Goal: Task Accomplishment & Management: Use online tool/utility

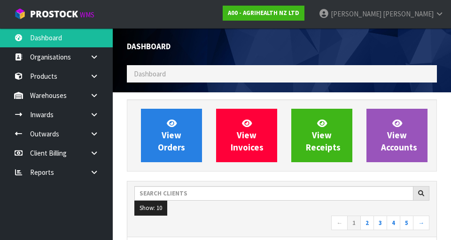
scroll to position [745, 324]
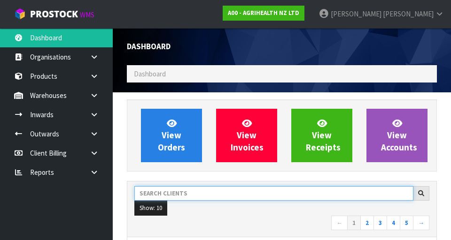
click at [157, 188] on input "text" at bounding box center [273, 193] width 279 height 15
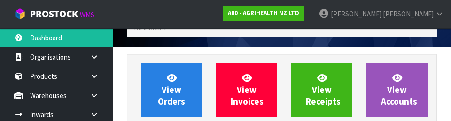
scroll to position [129, 0]
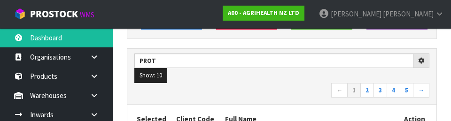
click at [281, 96] on nav "← 1 2 3 4 5 →" at bounding box center [281, 91] width 295 height 16
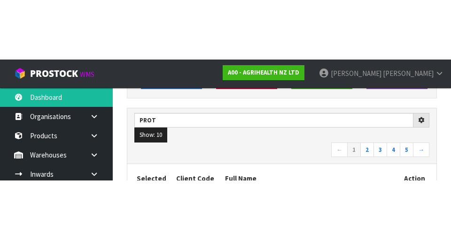
scroll to position [133, 0]
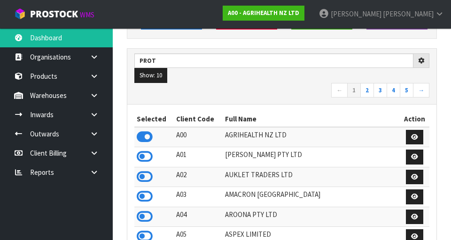
type input "PROT"
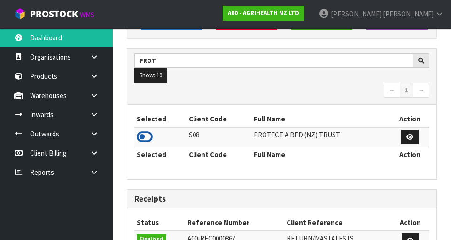
click at [146, 138] on icon at bounding box center [145, 137] width 16 height 14
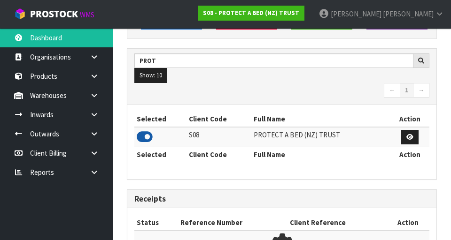
scroll to position [619, 324]
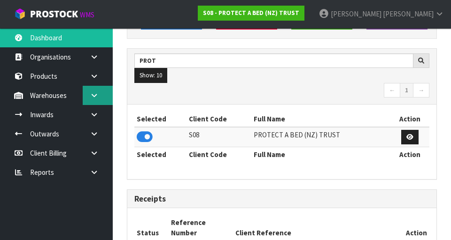
click at [95, 98] on icon at bounding box center [94, 95] width 9 height 7
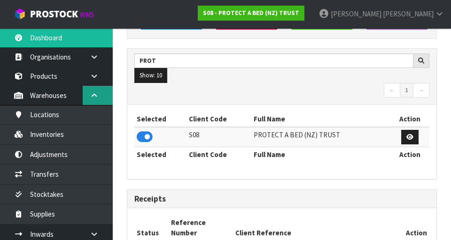
scroll to position [765, 324]
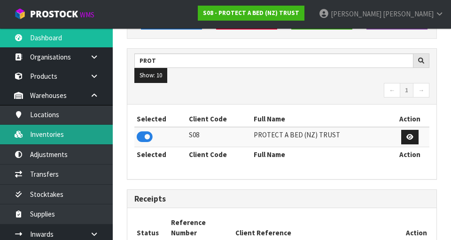
click at [43, 143] on link "Inventories" at bounding box center [56, 134] width 113 height 19
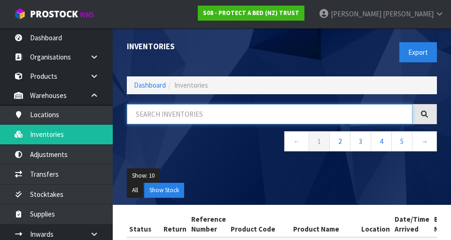
click at [159, 110] on input "text" at bounding box center [269, 114] width 285 height 20
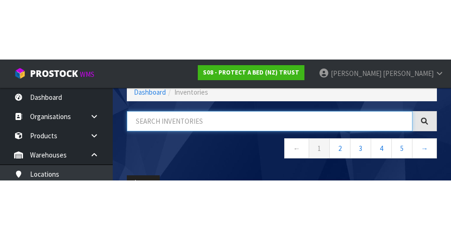
scroll to position [54, 0]
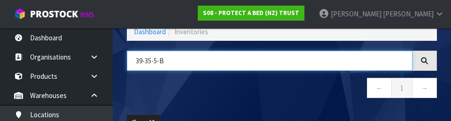
type input "39-35-5-B"
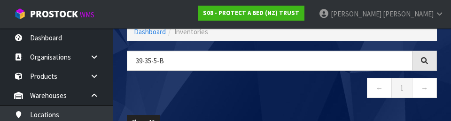
click at [333, 96] on nav "← 1 →" at bounding box center [282, 89] width 310 height 23
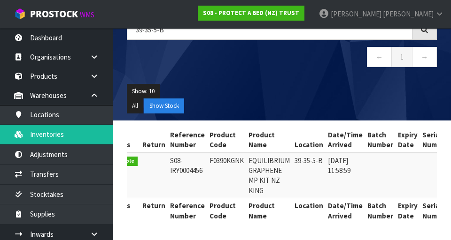
scroll to position [0, 0]
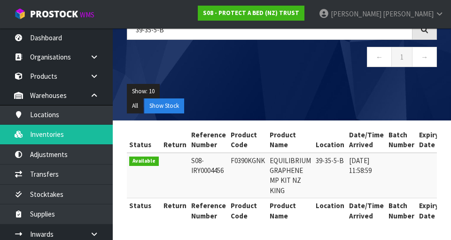
copy td "F0390KGNK"
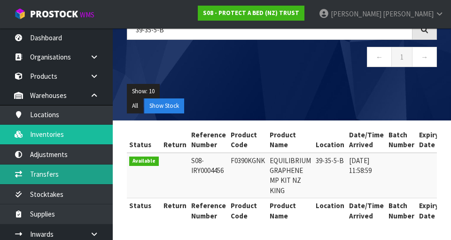
click at [43, 178] on link "Transfers" at bounding box center [56, 174] width 113 height 19
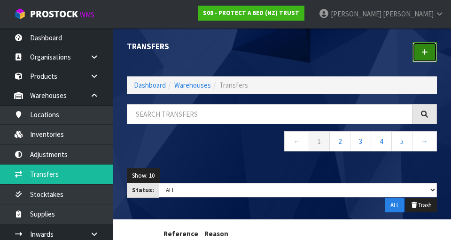
click at [420, 51] on link at bounding box center [424, 52] width 24 height 20
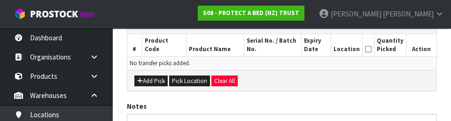
scroll to position [246, 0]
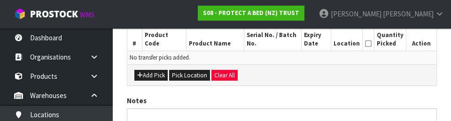
click at [380, 72] on div "Add Pick Pick Location Clear All" at bounding box center [281, 74] width 309 height 21
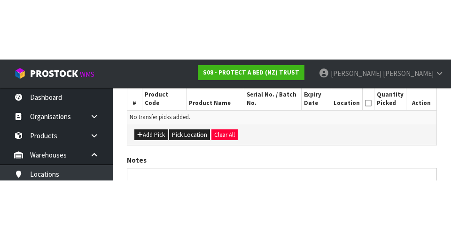
scroll to position [211, 0]
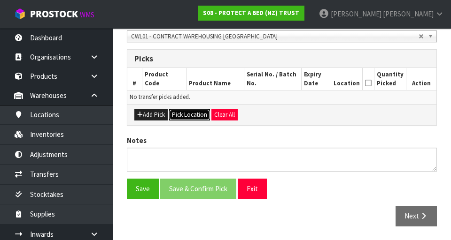
click at [185, 116] on button "Pick Location" at bounding box center [189, 114] width 41 height 11
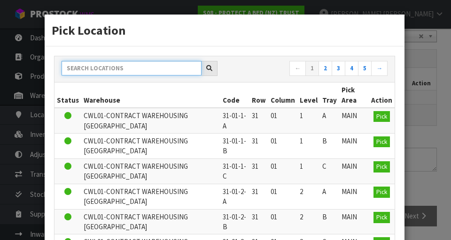
paste input "F0390KGNK"
type input "F0390KGNK"
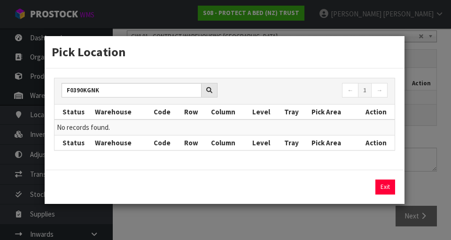
click at [429, 122] on div "Pick Location F0390KGNK ← 1 → Status Warehouse Code Row Column Level Tray Pick …" at bounding box center [225, 120] width 451 height 240
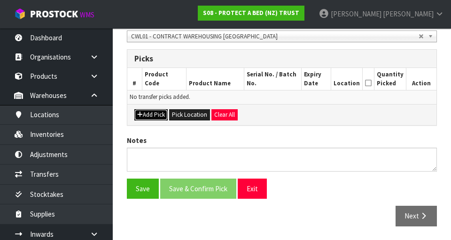
click at [149, 112] on button "Add Pick" at bounding box center [150, 114] width 33 height 11
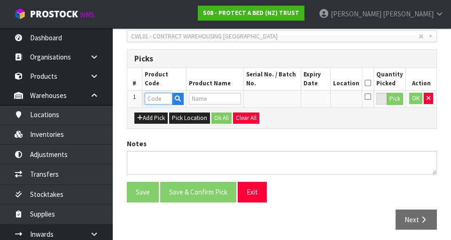
paste input "F0390KGNK"
type input "F0390KGNK"
type input "EQUILIBRIUM GRAPHENE MP KIT NZ KING"
type input "F0390KGNK"
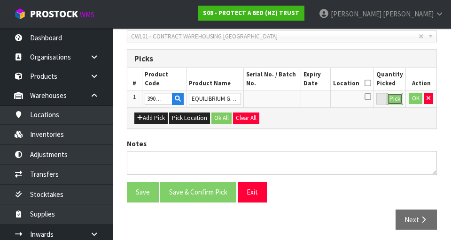
click at [396, 96] on button "Pick" at bounding box center [394, 99] width 16 height 12
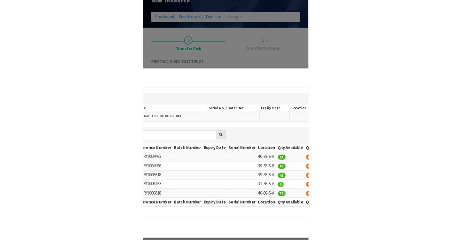
scroll to position [70, 0]
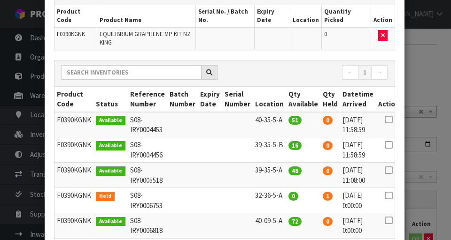
click at [386, 145] on icon at bounding box center [388, 145] width 8 height 0
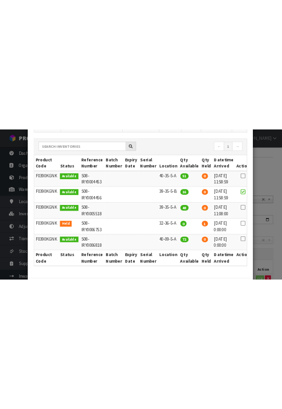
scroll to position [161, 0]
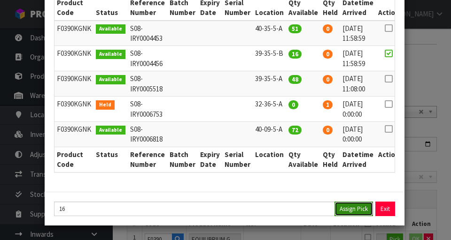
click at [352, 209] on button "Assign Pick" at bounding box center [353, 209] width 38 height 15
type input "16"
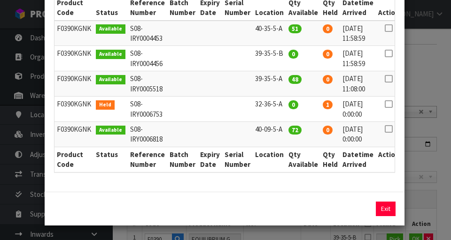
scroll to position [70, 0]
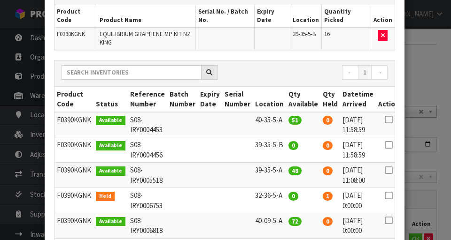
click at [442, 70] on div "Pick Line Picks Product Code Product Name Serial No. / Batch No. Expiry Date Lo…" at bounding box center [225, 120] width 451 height 240
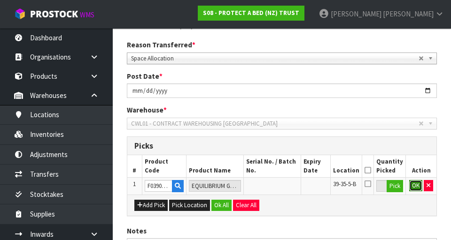
click at [415, 189] on button "OK" at bounding box center [415, 185] width 13 height 11
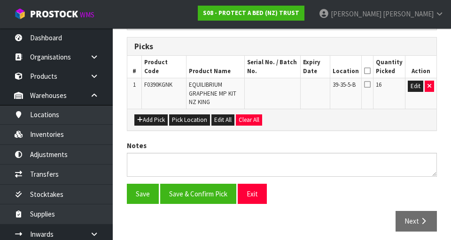
scroll to position [228, 0]
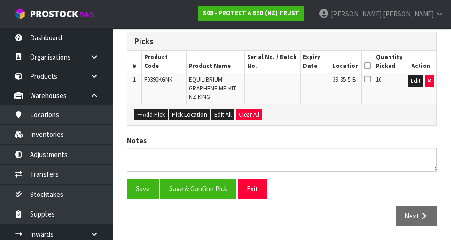
click at [370, 66] on icon at bounding box center [367, 66] width 7 height 0
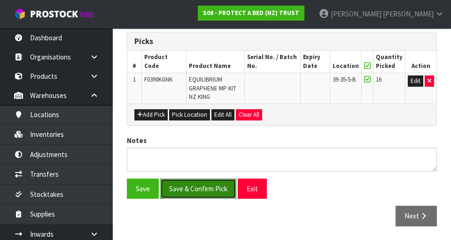
click at [183, 187] on button "Save & Confirm Pick" at bounding box center [198, 189] width 76 height 20
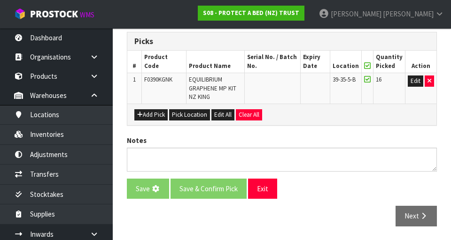
scroll to position [0, 0]
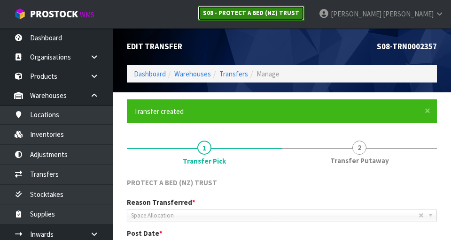
click at [299, 13] on strong "S08 - PROTECT A BED (NZ) TRUST" at bounding box center [251, 13] width 96 height 8
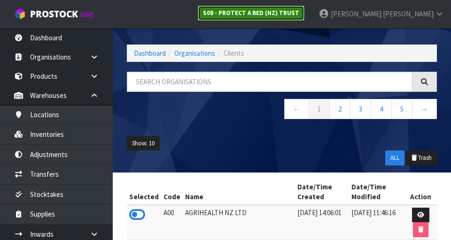
scroll to position [29, 0]
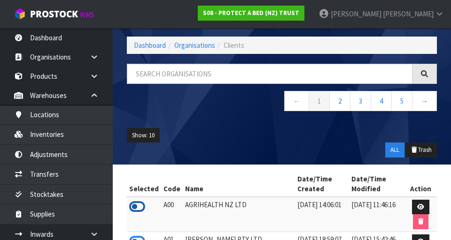
click at [131, 200] on icon at bounding box center [137, 207] width 16 height 14
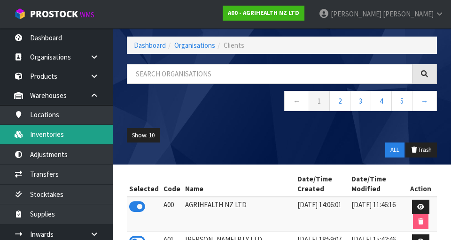
click at [43, 142] on link "Inventories" at bounding box center [56, 134] width 113 height 19
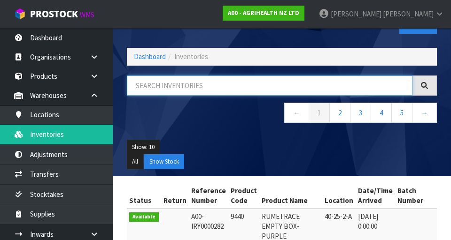
click at [338, 83] on input "text" at bounding box center [269, 86] width 285 height 20
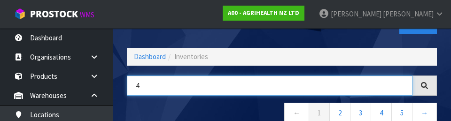
type input "4"
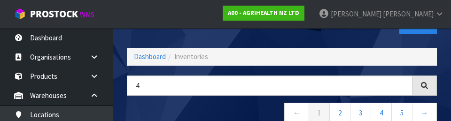
click at [143, 111] on nav "← 1 2 3 4 5 →" at bounding box center [282, 114] width 310 height 23
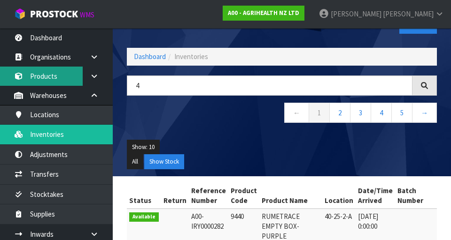
click at [48, 70] on link "Products" at bounding box center [56, 76] width 113 height 19
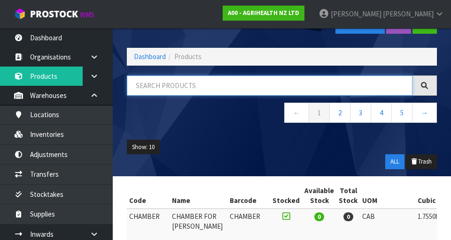
click at [154, 89] on input "text" at bounding box center [269, 86] width 285 height 20
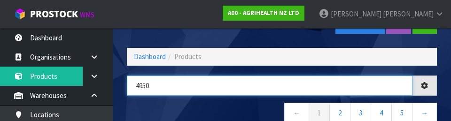
click at [154, 95] on input "4950" at bounding box center [269, 86] width 285 height 20
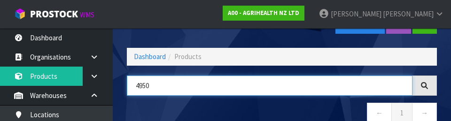
type input "4950"
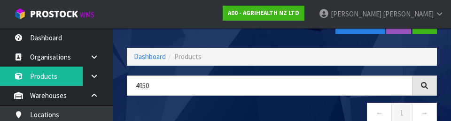
click at [148, 104] on nav "← 1 →" at bounding box center [282, 114] width 310 height 23
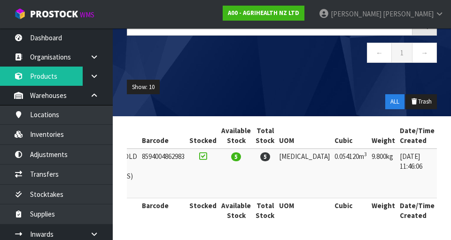
scroll to position [0, 71]
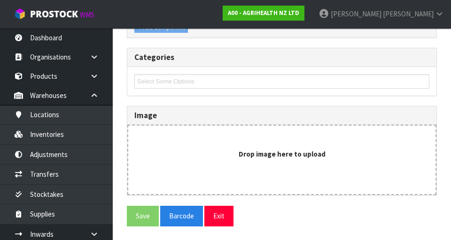
type input "4950"
type input "INTRAGOLD (800 SYRINGES) RVM"
type input "8594004862983"
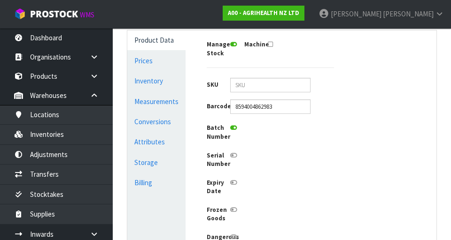
scroll to position [251, 0]
click at [146, 121] on link "Conversions" at bounding box center [156, 121] width 58 height 19
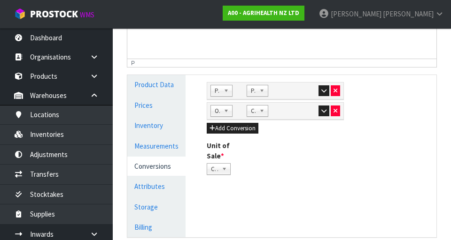
scroll to position [202, 0]
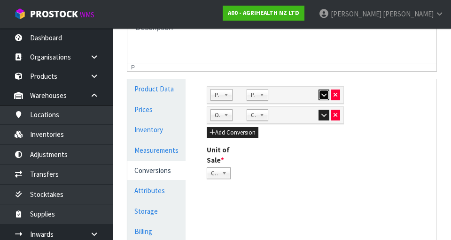
click at [318, 92] on button "button" at bounding box center [323, 95] width 11 height 11
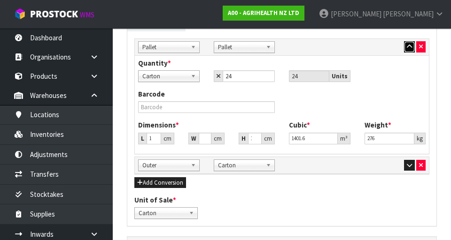
scroll to position [414, 0]
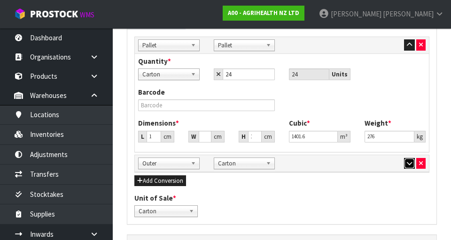
click at [409, 165] on icon "button" at bounding box center [408, 164] width 5 height 6
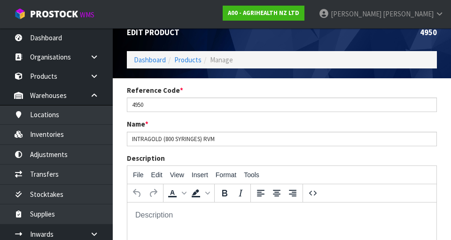
scroll to position [0, 0]
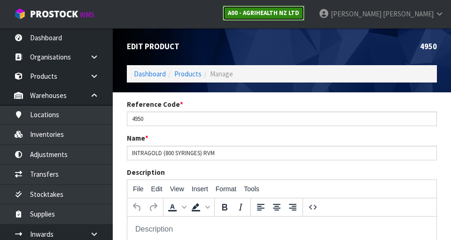
click at [299, 16] on strong "A00 - AGRIHEALTH NZ LTD" at bounding box center [263, 13] width 71 height 8
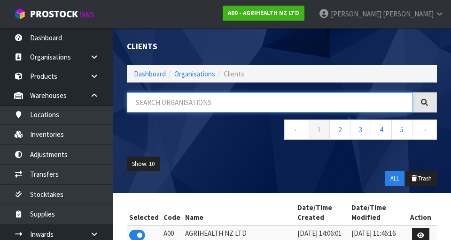
click at [159, 107] on input "text" at bounding box center [269, 102] width 285 height 20
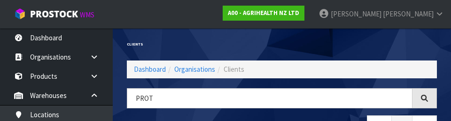
click at [160, 42] on div "Clients" at bounding box center [201, 44] width 162 height 32
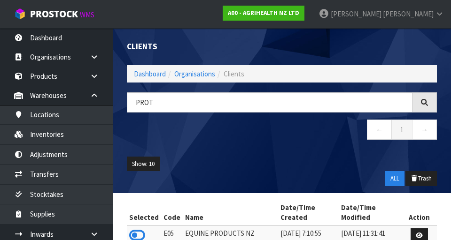
type input "PROT"
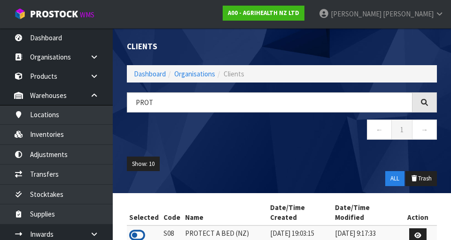
click at [131, 229] on icon at bounding box center [137, 236] width 16 height 14
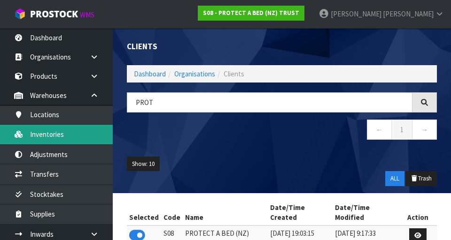
click at [41, 136] on link "Inventories" at bounding box center [56, 134] width 113 height 19
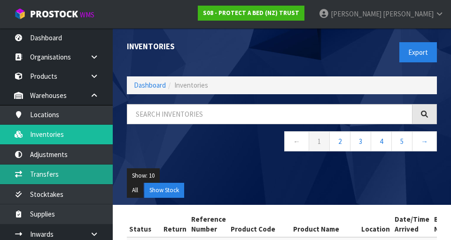
click at [44, 174] on link "Transfers" at bounding box center [56, 174] width 113 height 19
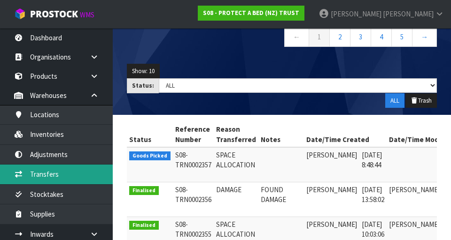
scroll to position [0, 46]
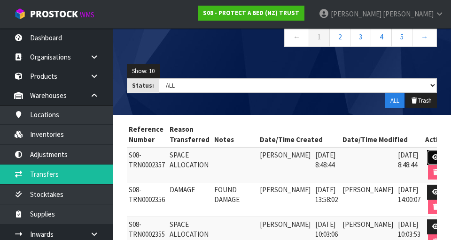
click at [432, 153] on link at bounding box center [435, 157] width 17 height 15
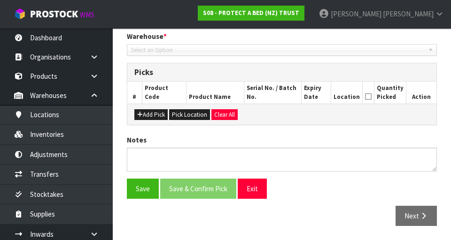
type input "[DATE]"
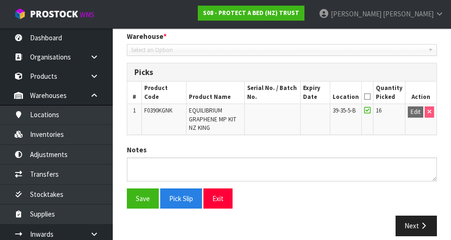
scroll to position [207, 0]
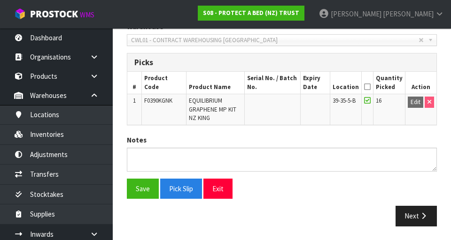
click at [178, 123] on td "F0390KGNK" at bounding box center [164, 109] width 45 height 31
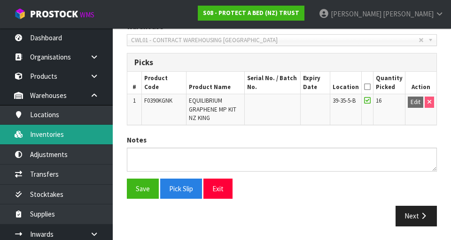
click at [30, 135] on link "Inventories" at bounding box center [56, 134] width 113 height 19
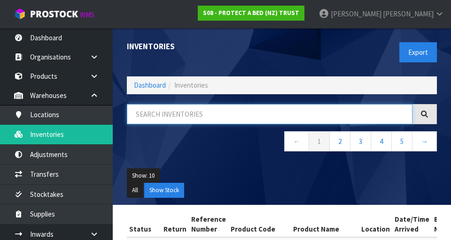
paste input "F0390KGNK"
type input "F0390KGNK"
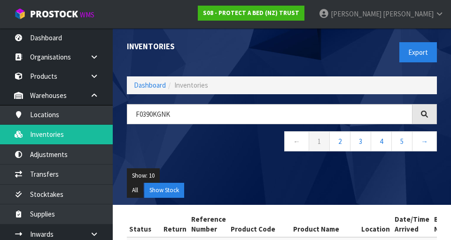
click at [219, 169] on ul "Show: 10 5 10 25 50" at bounding box center [282, 176] width 310 height 15
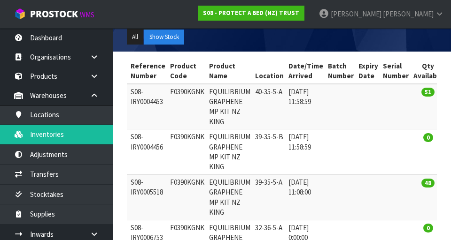
scroll to position [152, 0]
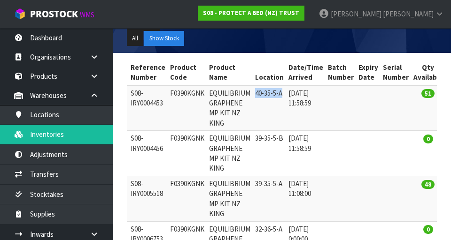
copy td "40-35-5-A"
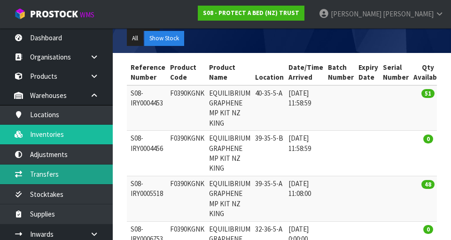
click at [44, 176] on link "Transfers" at bounding box center [56, 174] width 113 height 19
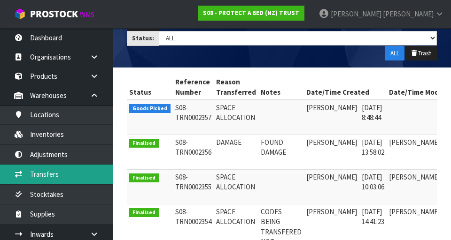
scroll to position [0, 46]
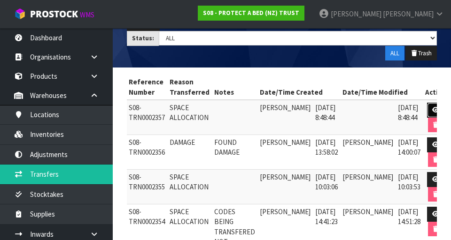
click at [427, 106] on link at bounding box center [435, 110] width 17 height 15
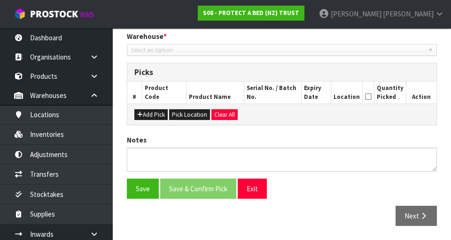
type input "[DATE]"
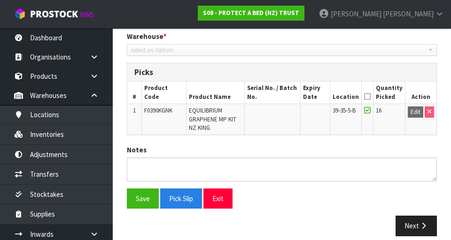
scroll to position [207, 0]
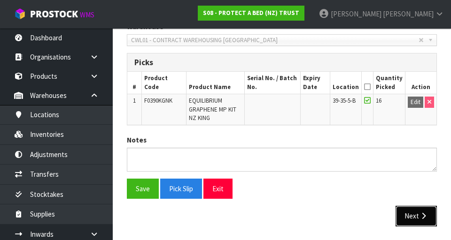
click at [423, 210] on button "Next" at bounding box center [415, 216] width 41 height 20
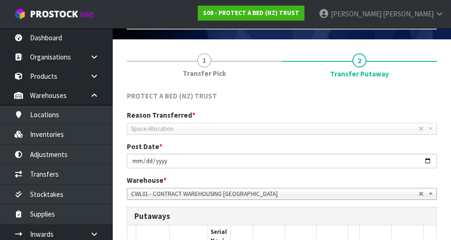
scroll to position [254, 0]
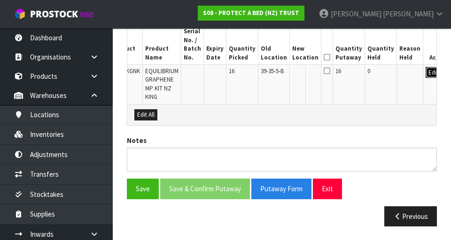
click at [425, 69] on button "Edit" at bounding box center [432, 72] width 15 height 11
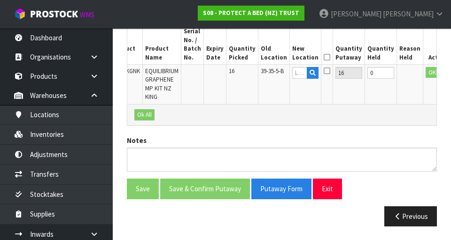
scroll to position [0, 24]
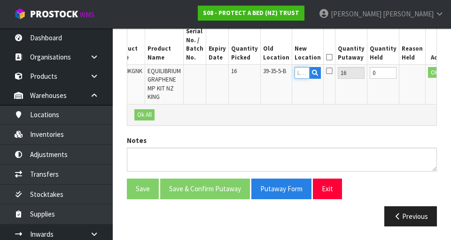
paste input "40-35-5-A"
type input "40-35-5-A"
click at [428, 73] on button "OK" at bounding box center [434, 72] width 13 height 11
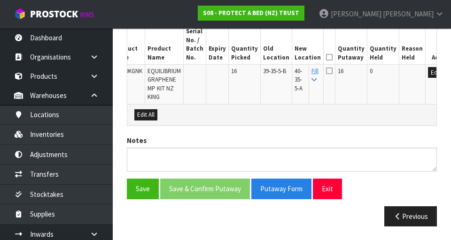
click at [326, 57] on icon at bounding box center [329, 57] width 7 height 0
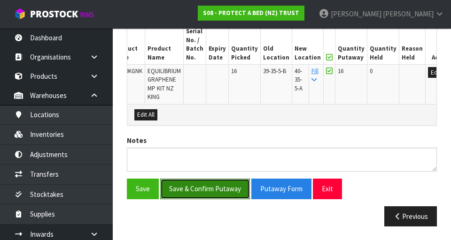
click at [193, 191] on button "Save & Confirm Putaway" at bounding box center [205, 189] width 90 height 20
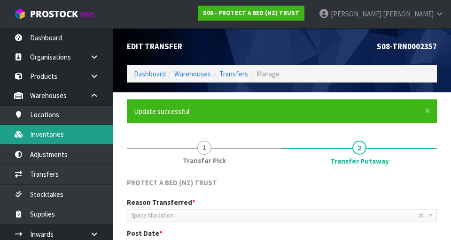
click at [47, 140] on link "Inventories" at bounding box center [56, 134] width 113 height 19
